Goal: Information Seeking & Learning: Learn about a topic

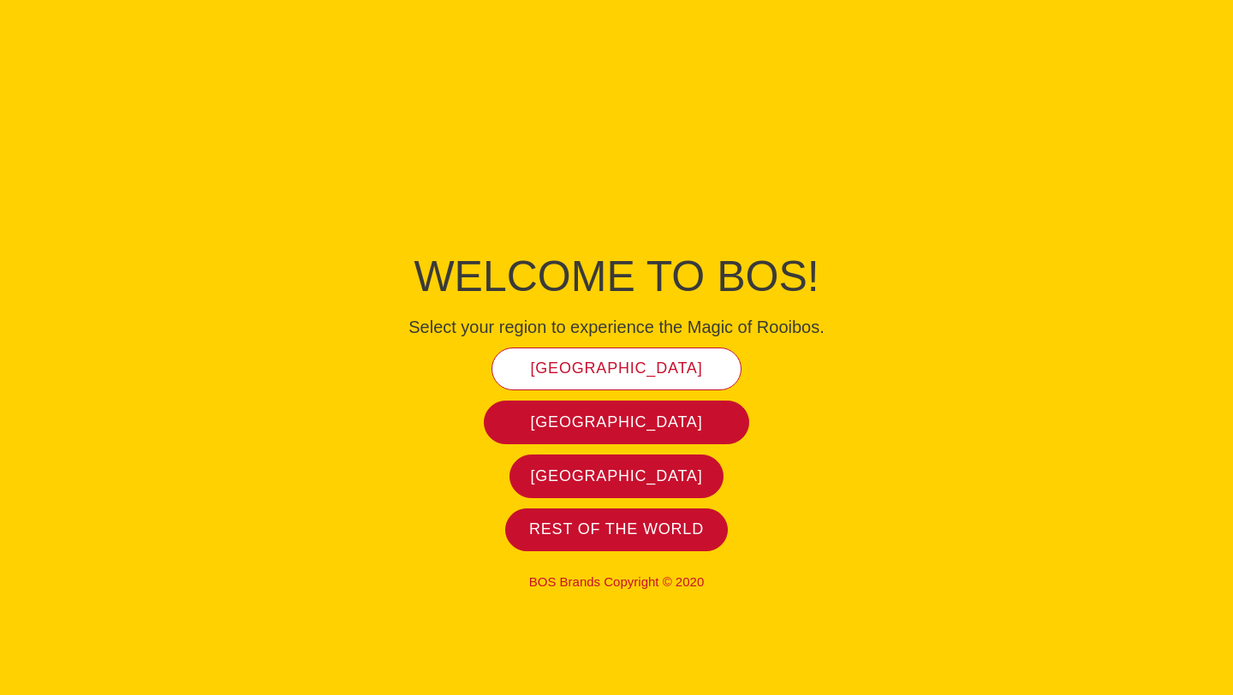
click at [642, 362] on span "[GEOGRAPHIC_DATA]" at bounding box center [617, 369] width 172 height 20
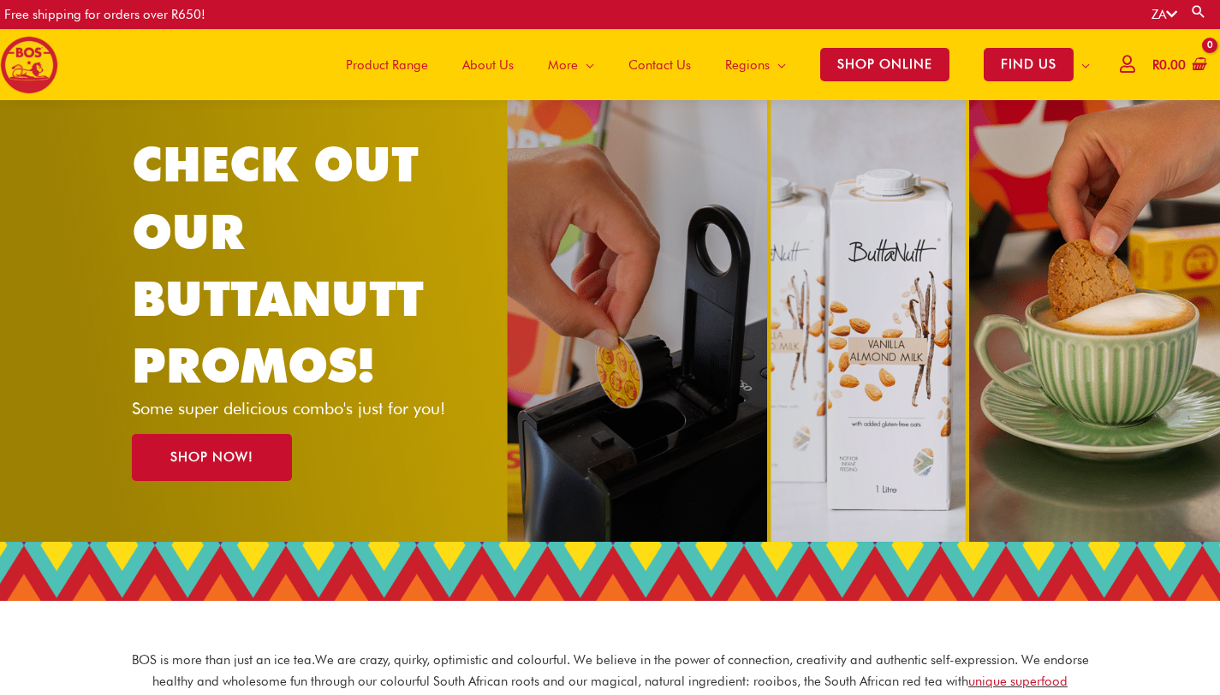
scroll to position [33, 0]
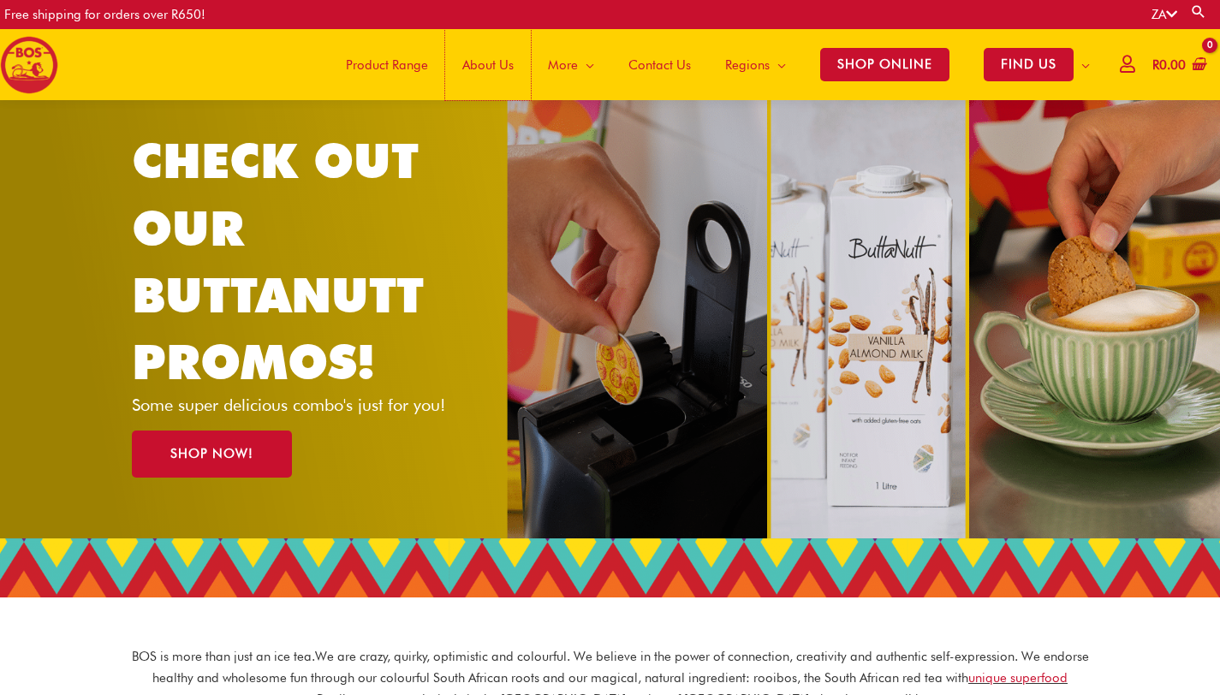
click at [473, 62] on span "About Us" at bounding box center [487, 64] width 51 height 51
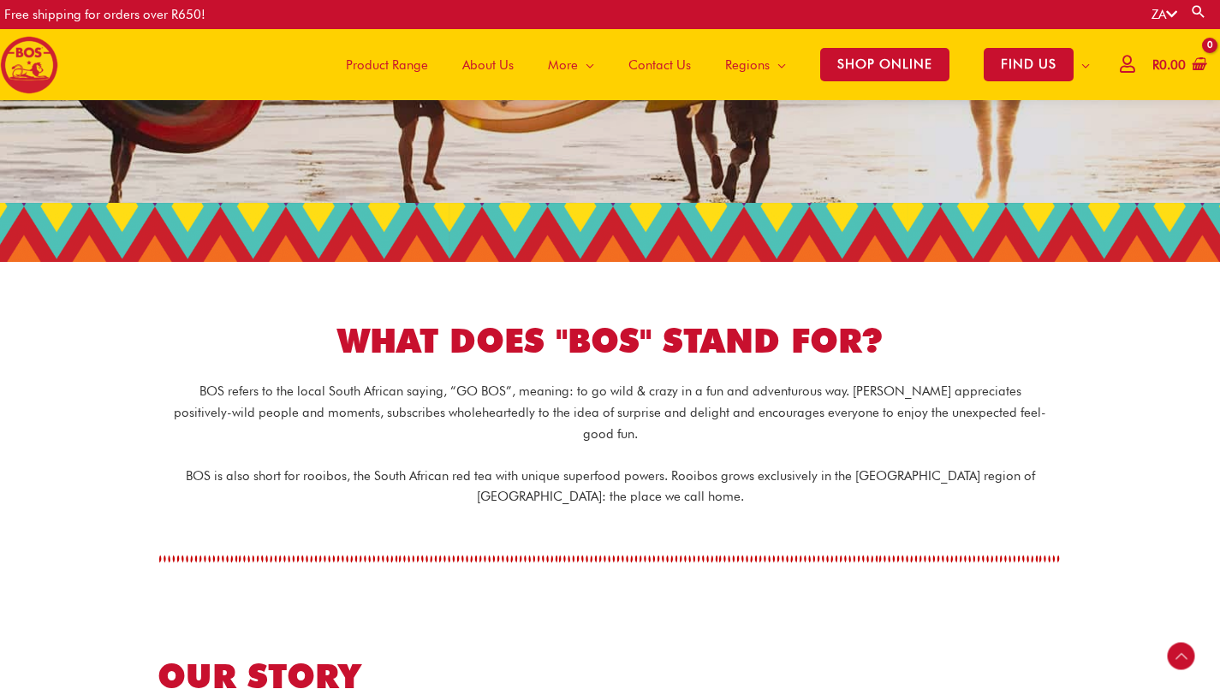
scroll to position [286, 0]
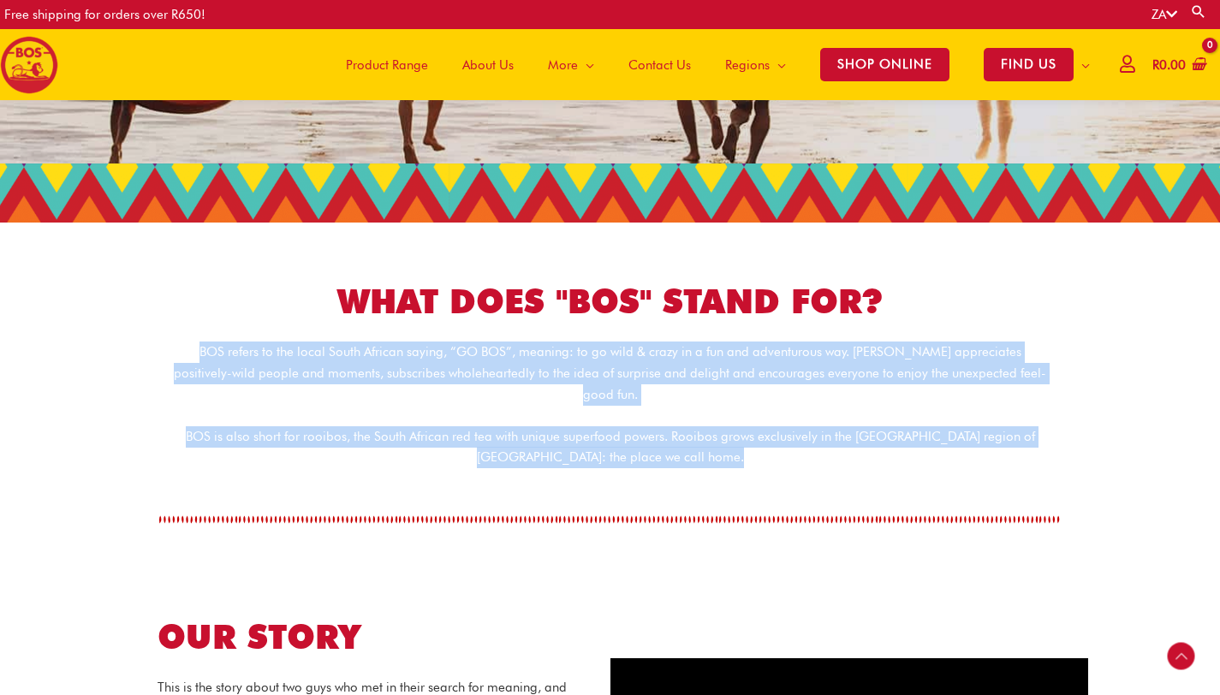
drag, startPoint x: 167, startPoint y: 350, endPoint x: 253, endPoint y: 478, distance: 154.1
click at [254, 478] on div "BOS refers to the local South African saying, “GO BOS”, meaning: to go wild & c…" at bounding box center [610, 437] width 976 height 209
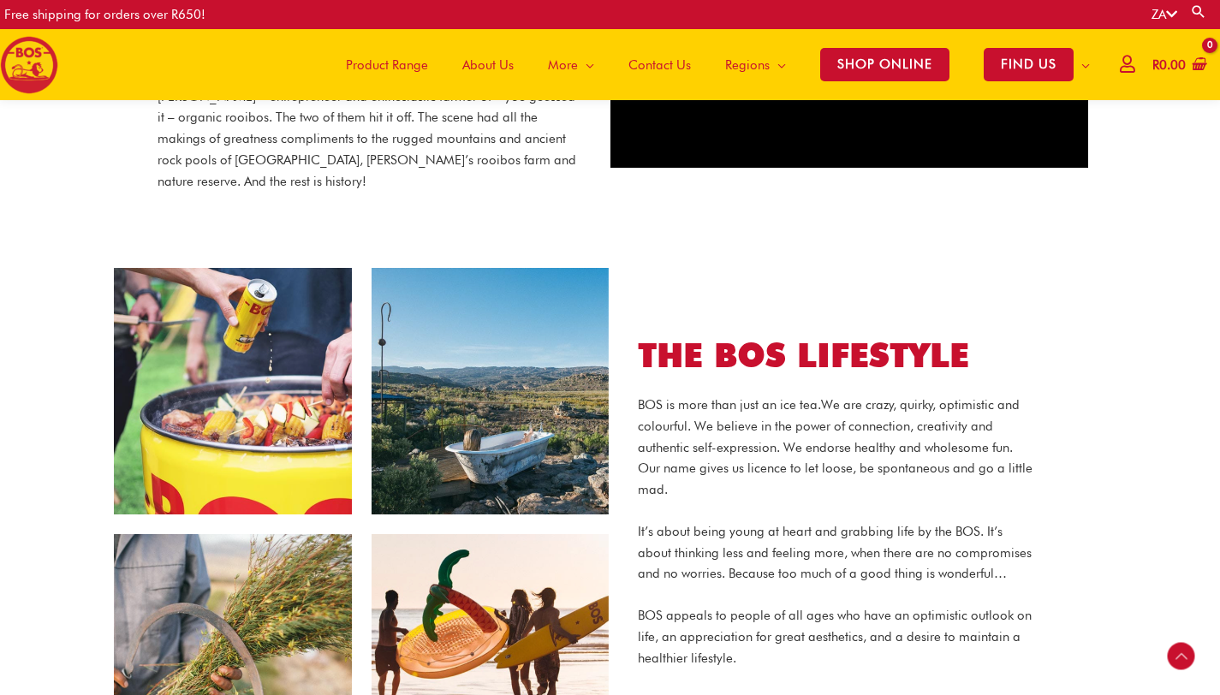
scroll to position [1212, 0]
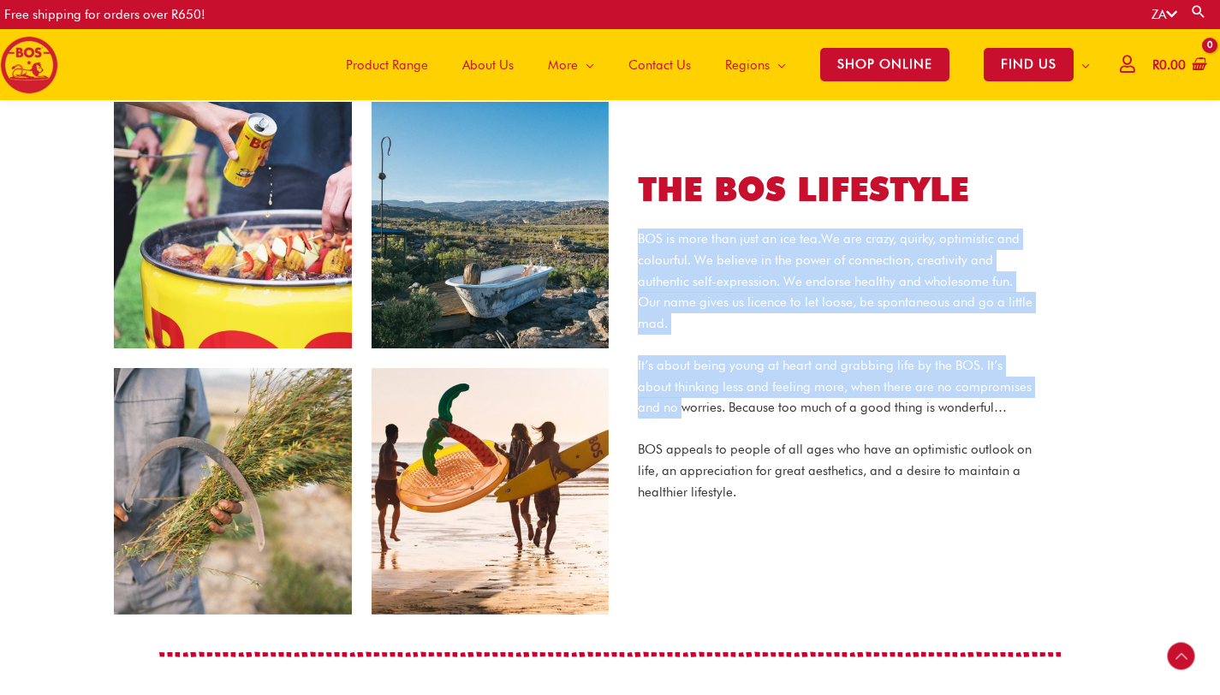
drag, startPoint x: 636, startPoint y: 215, endPoint x: 679, endPoint y: 378, distance: 169.0
click at [681, 380] on div "THE BOS LIFESTYLE BOS is more than just an ice tea. We are crazy, quirky, optim…" at bounding box center [835, 358] width 446 height 381
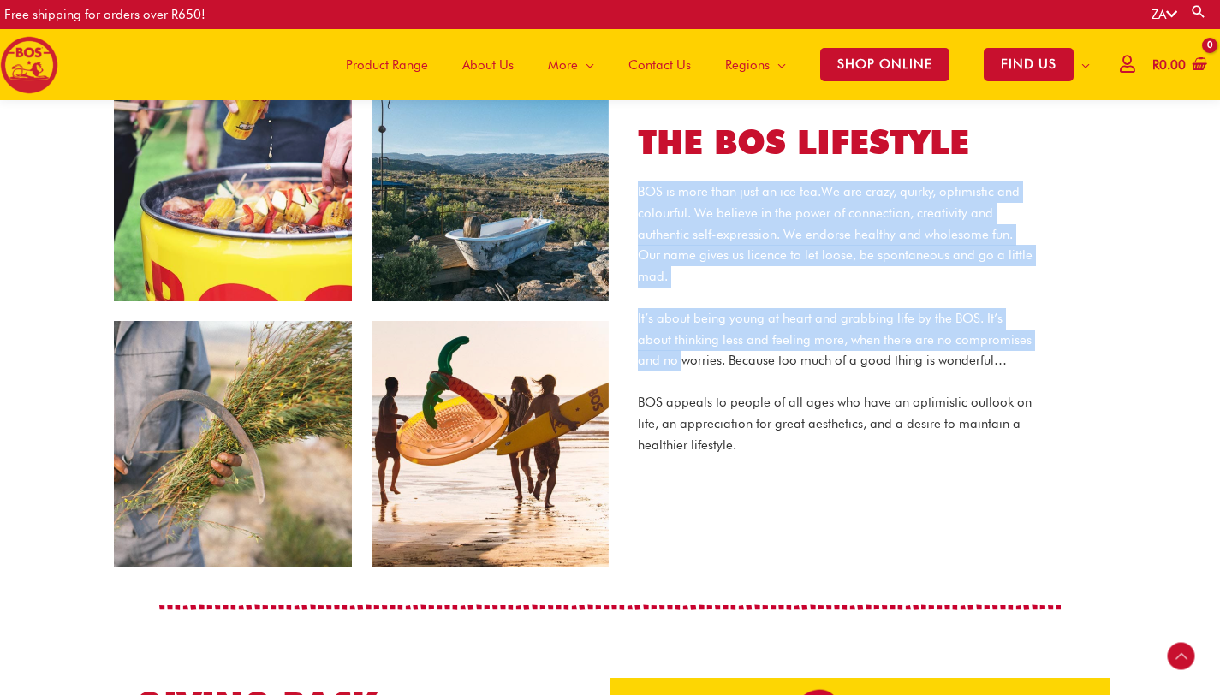
scroll to position [1263, 0]
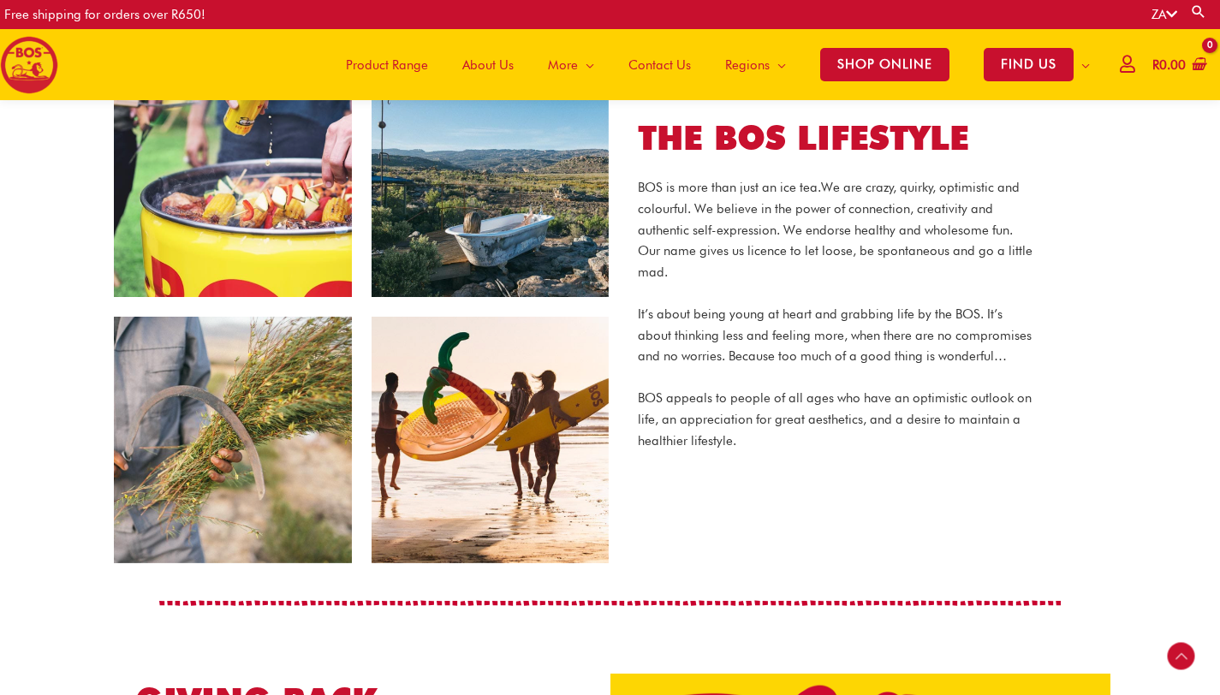
click at [715, 350] on div "BOS is more than just an ice tea. We are crazy, quirky, optimistic and colourfu…" at bounding box center [835, 314] width 395 height 274
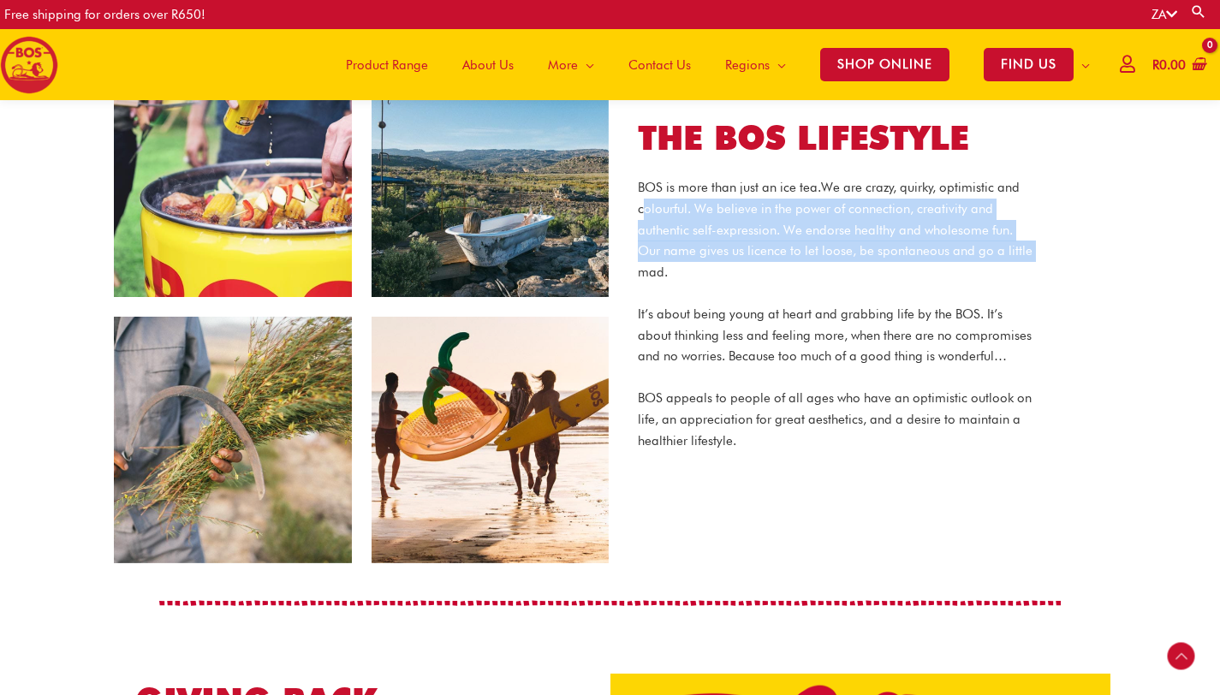
drag, startPoint x: 643, startPoint y: 181, endPoint x: 640, endPoint y: 237, distance: 56.6
click at [641, 239] on p "BOS is more than just an ice tea. We are crazy, quirky, optimistic and colourfu…" at bounding box center [835, 230] width 395 height 106
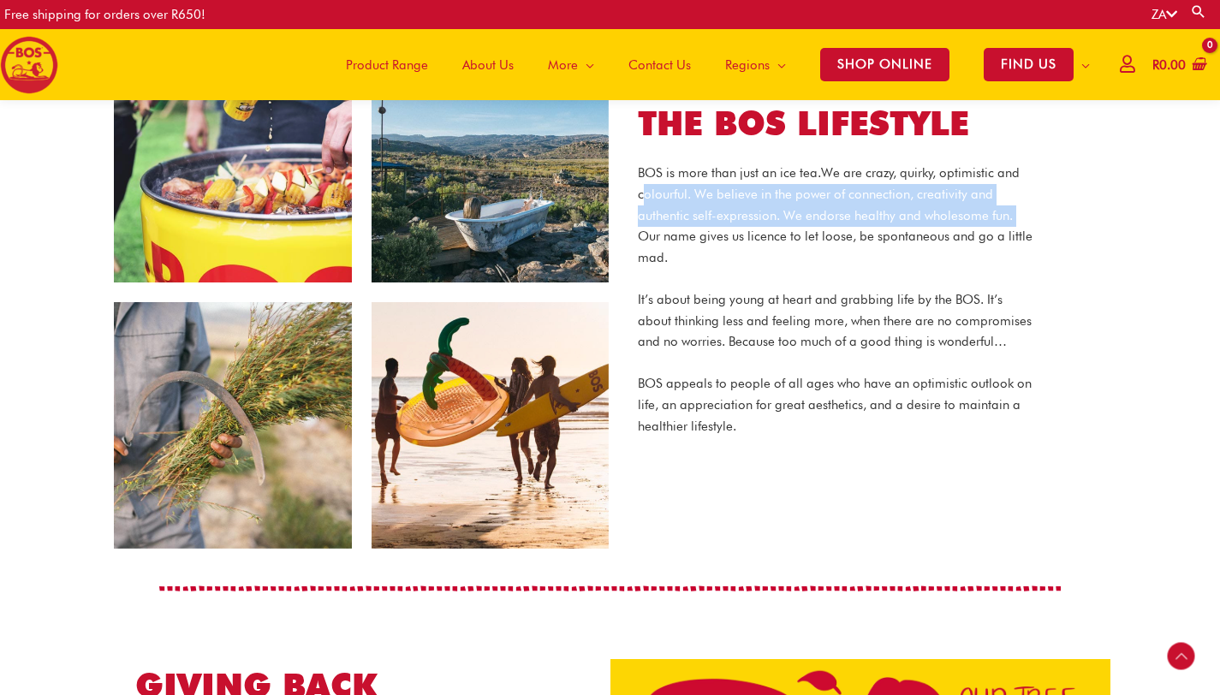
scroll to position [1290, 0]
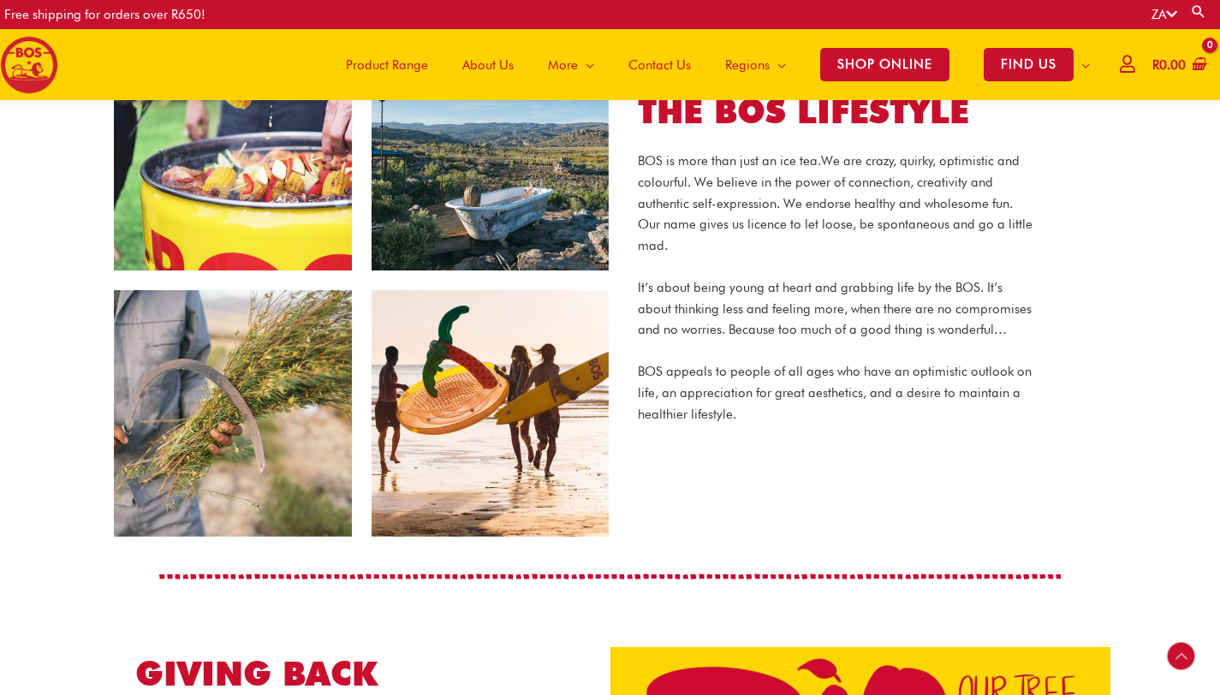
click at [729, 205] on p "BOS is more than just an ice tea. We are crazy, quirky, optimistic and colourfu…" at bounding box center [835, 204] width 395 height 106
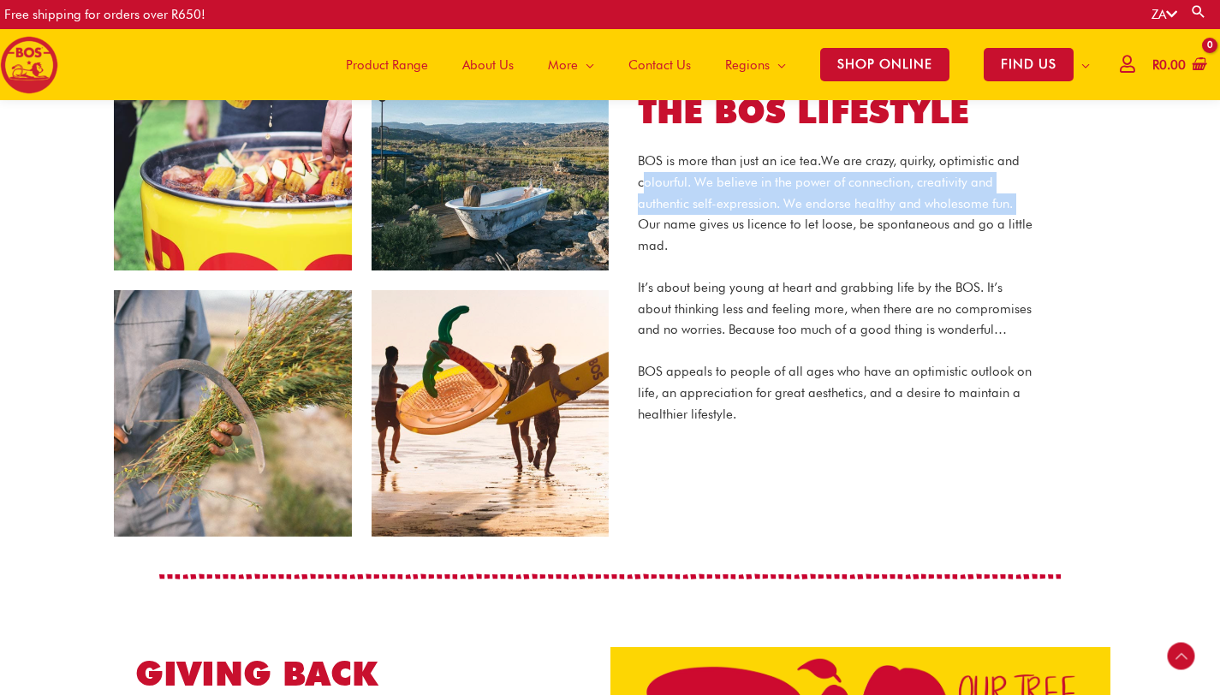
drag, startPoint x: 642, startPoint y: 152, endPoint x: 641, endPoint y: 201, distance: 48.8
click at [641, 201] on p "BOS is more than just an ice tea. We are crazy, quirky, optimistic and colourfu…" at bounding box center [835, 204] width 395 height 106
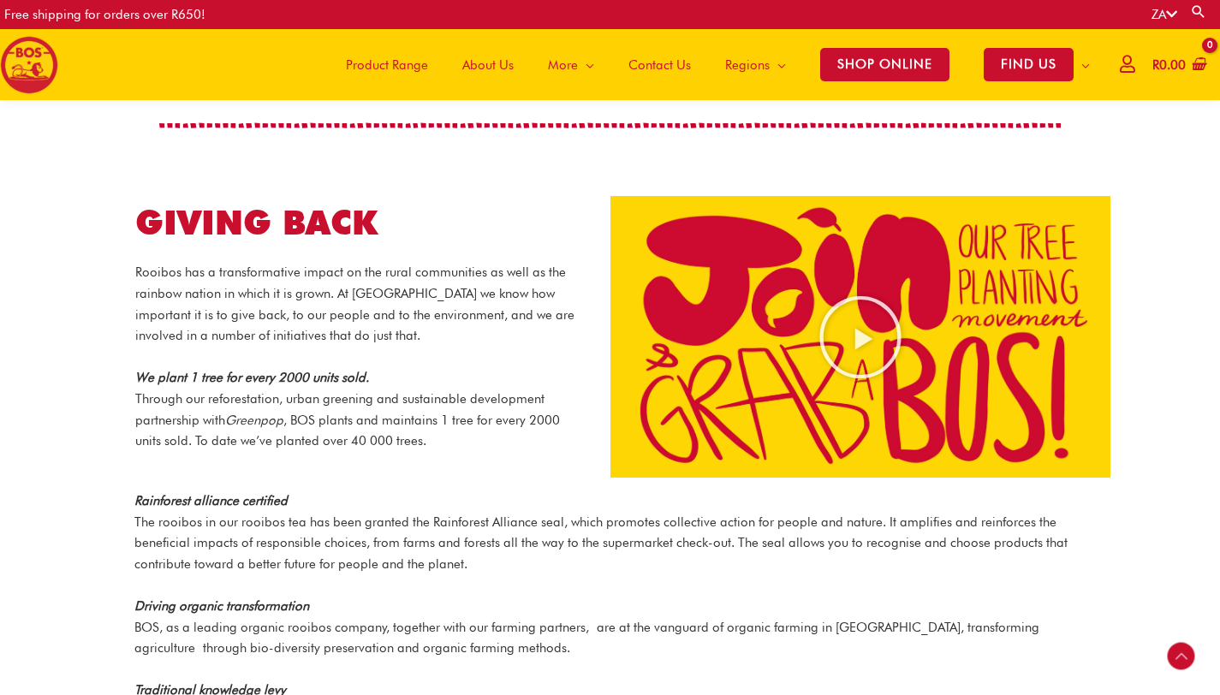
scroll to position [1622, 0]
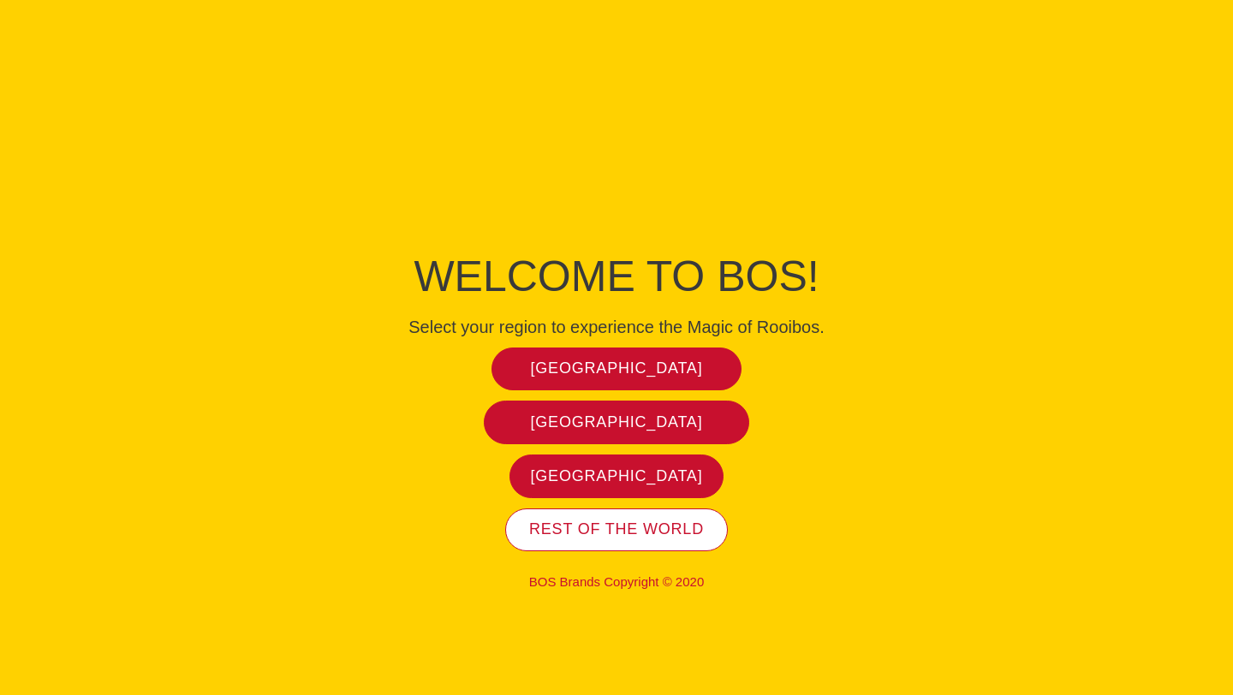
click at [645, 536] on span "Rest of the world" at bounding box center [616, 530] width 175 height 20
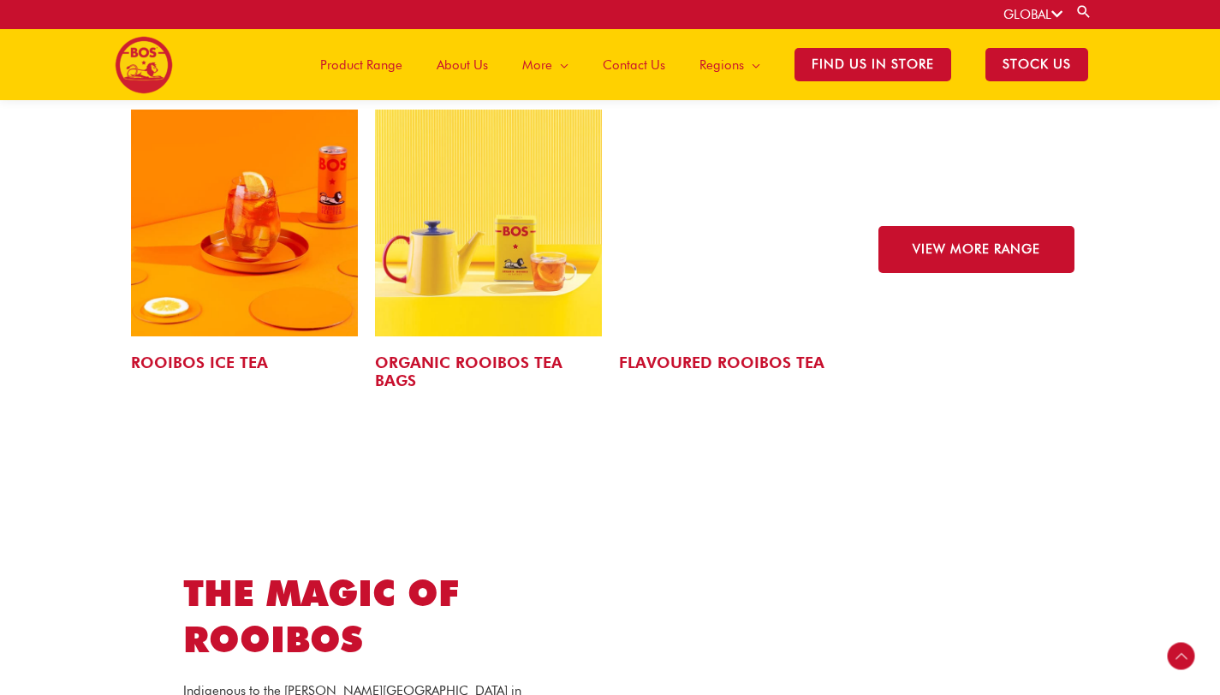
scroll to position [2726, 0]
